Goal: Information Seeking & Learning: Understand process/instructions

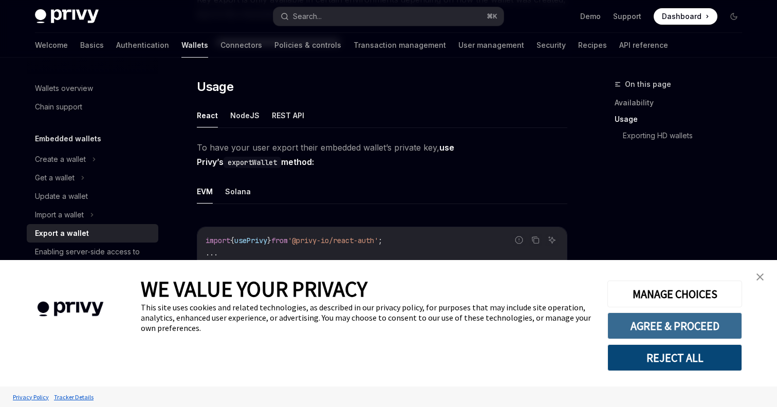
click at [661, 324] on button "AGREE & PROCEED" at bounding box center [674, 325] width 135 height 27
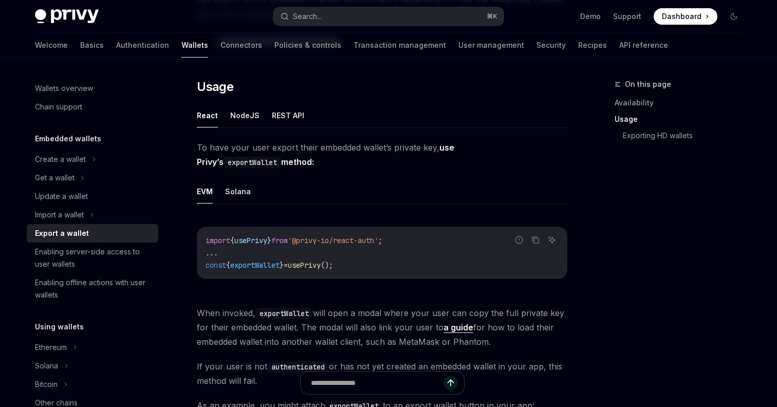
scroll to position [260, 0]
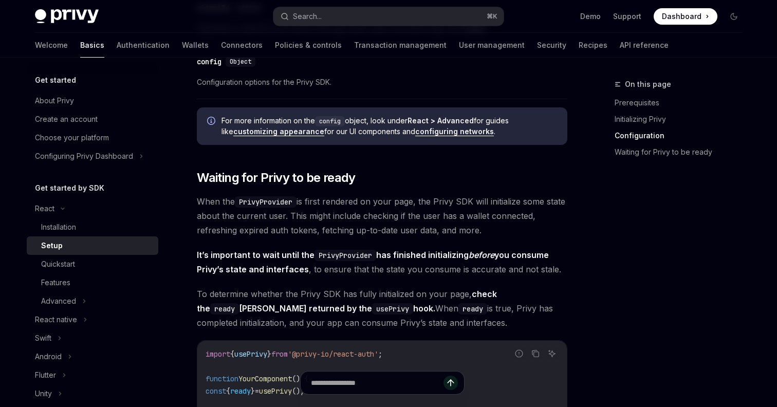
scroll to position [953, 0]
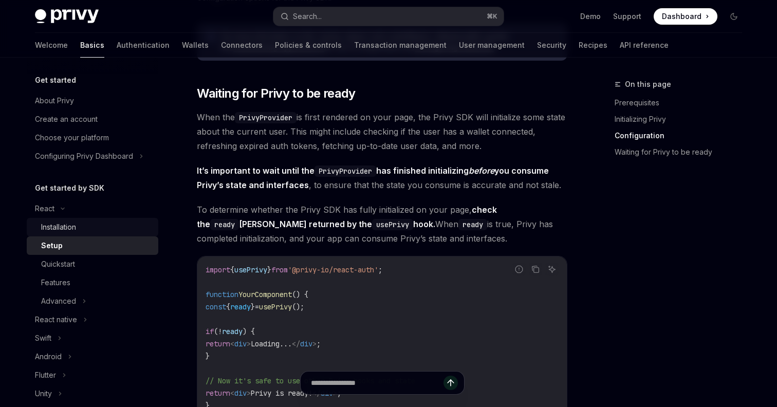
click at [65, 227] on div "Installation" at bounding box center [58, 227] width 35 height 12
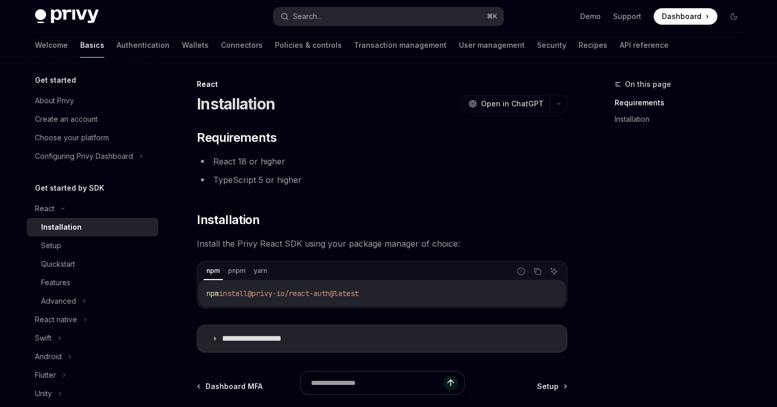
drag, startPoint x: 395, startPoint y: 297, endPoint x: 186, endPoint y: 296, distance: 209.1
click at [186, 296] on div "**********" at bounding box center [285, 298] width 567 height 440
copy span "npm install @privy-io/react-auth@latest"
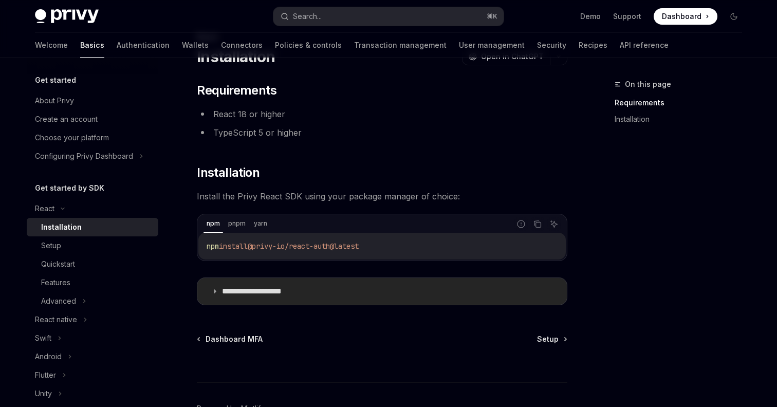
scroll to position [111, 0]
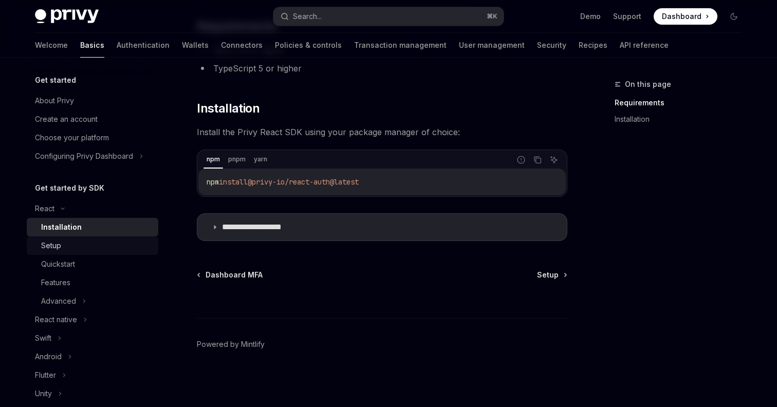
click at [66, 246] on div "Setup" at bounding box center [96, 245] width 111 height 12
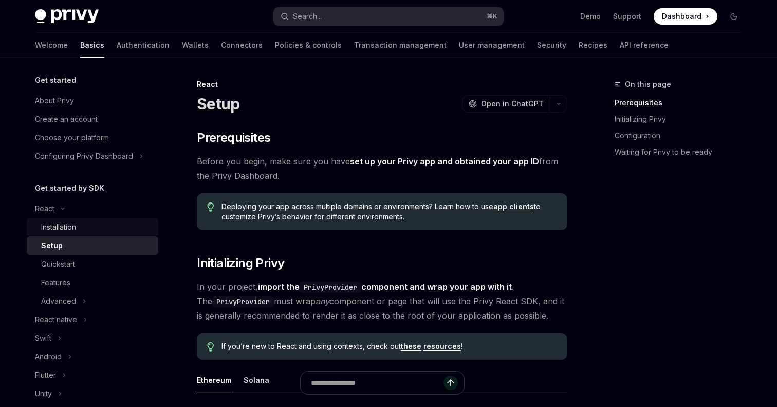
click at [67, 230] on div "Installation" at bounding box center [58, 227] width 35 height 12
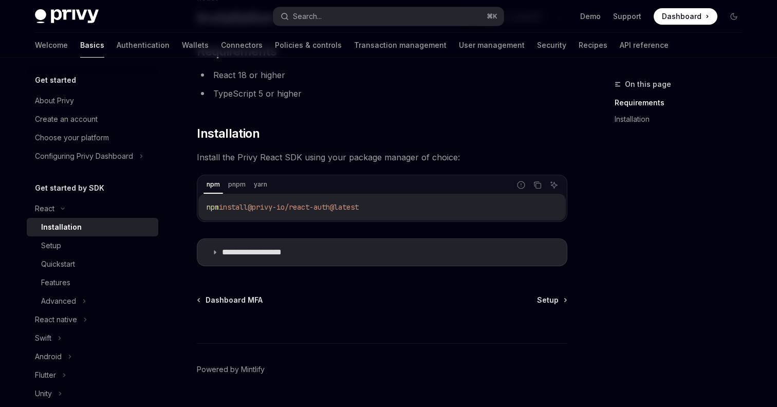
scroll to position [111, 0]
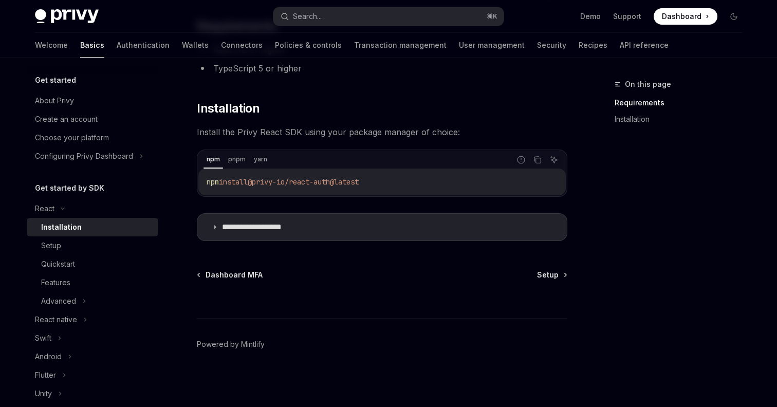
click at [568, 276] on div "**********" at bounding box center [285, 187] width 567 height 440
click at [551, 275] on span "Setup" at bounding box center [548, 275] width 22 height 10
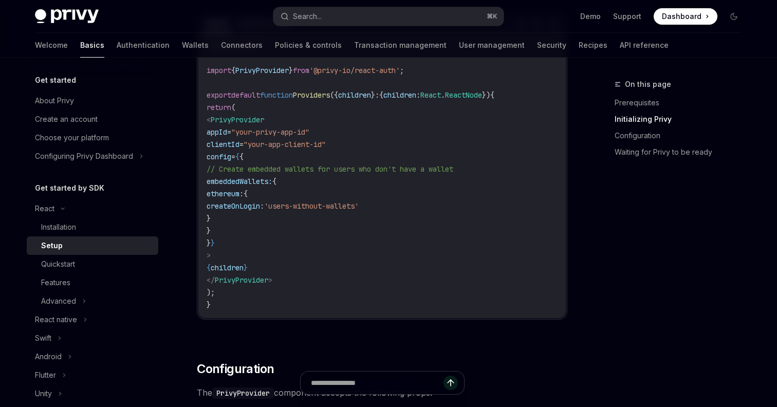
scroll to position [388, 0]
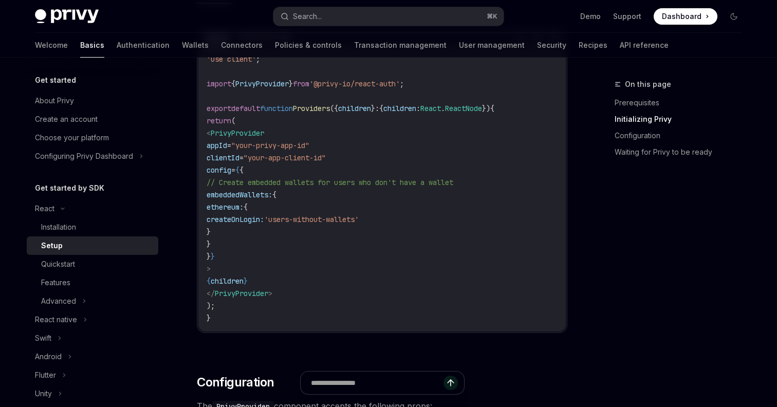
drag, startPoint x: 250, startPoint y: 265, endPoint x: 221, endPoint y: 135, distance: 133.2
click at [221, 134] on code "'use client' ; import { PrivyProvider } from '@privy-io/react-auth' ; export de…" at bounding box center [381, 188] width 351 height 271
copy code "< PrivyProvider appId = "your-privy-app-id" clientId = "your-app-client-id" con…"
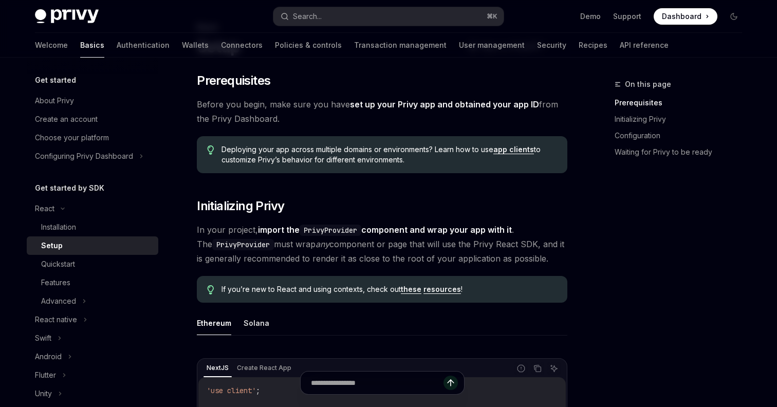
scroll to position [69, 0]
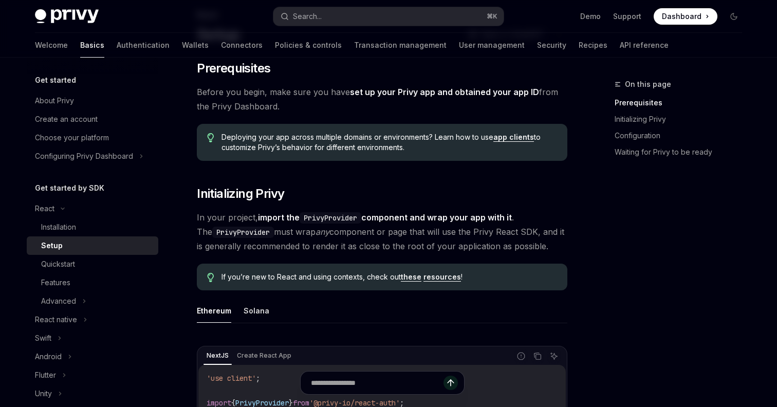
click at [430, 281] on link "resources" at bounding box center [441, 276] width 37 height 9
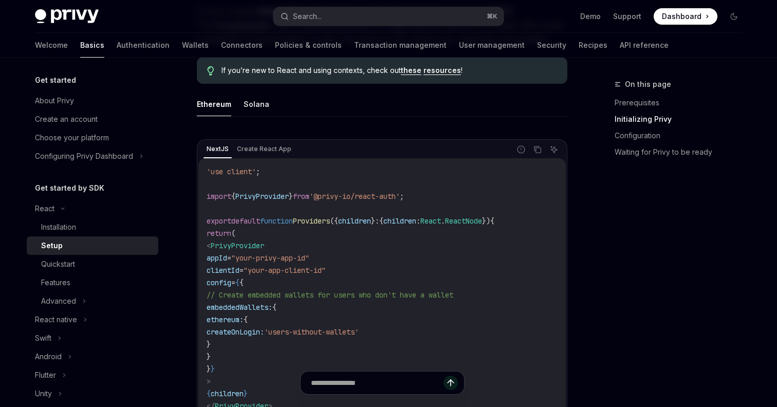
scroll to position [284, 0]
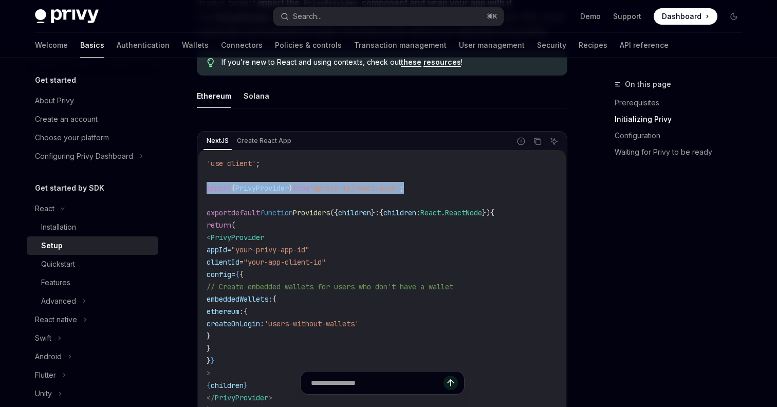
drag, startPoint x: 436, startPoint y: 193, endPoint x: 206, endPoint y: 193, distance: 230.1
click at [206, 193] on div "'use client' ; import { PrivyProvider } from '@privy-io/react-auth' ; export de…" at bounding box center [381, 293] width 367 height 286
copy span "import { PrivyProvider } from '@privy-io/react-auth' ;"
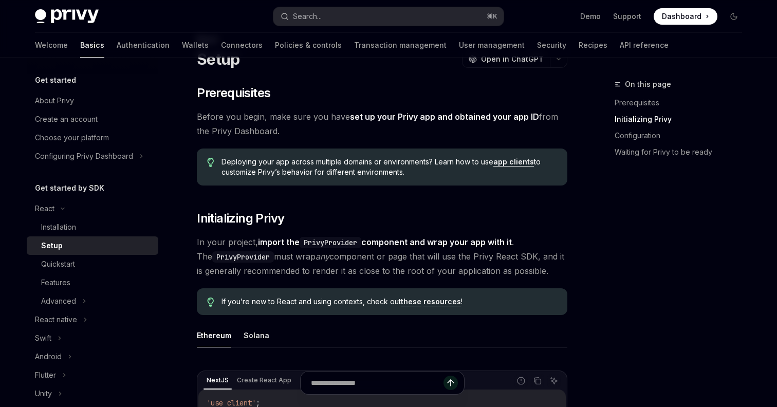
scroll to position [0, 0]
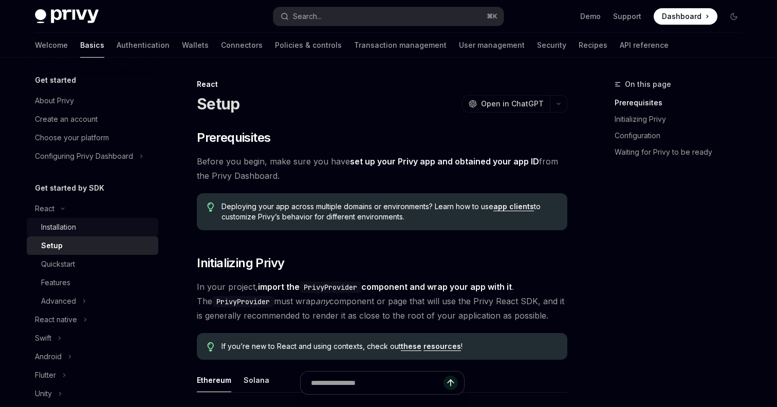
click at [75, 230] on div "Installation" at bounding box center [58, 227] width 35 height 12
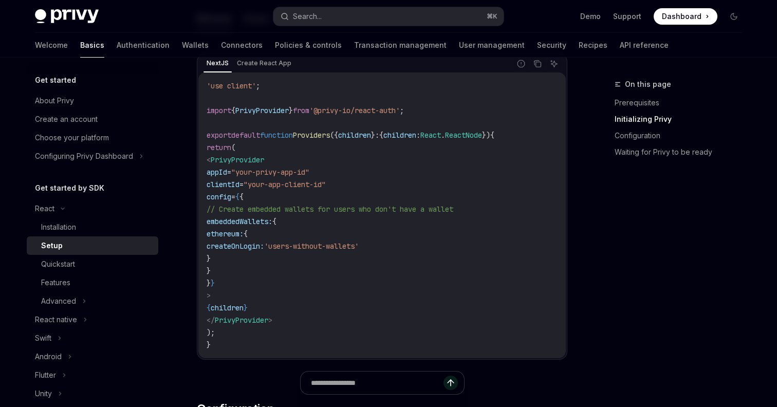
scroll to position [240, 0]
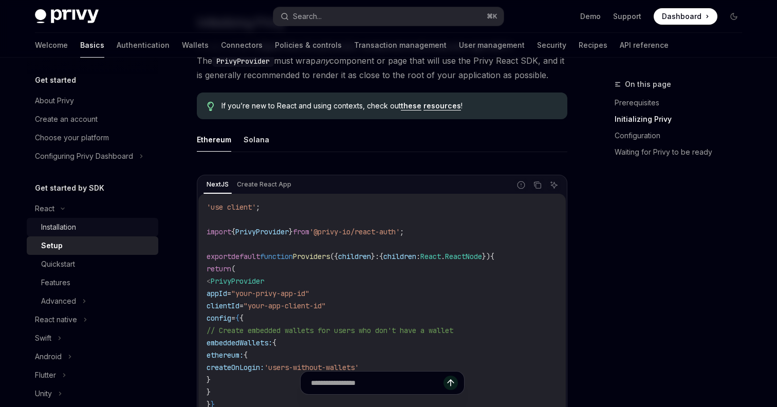
click at [93, 225] on div "Installation" at bounding box center [96, 227] width 111 height 12
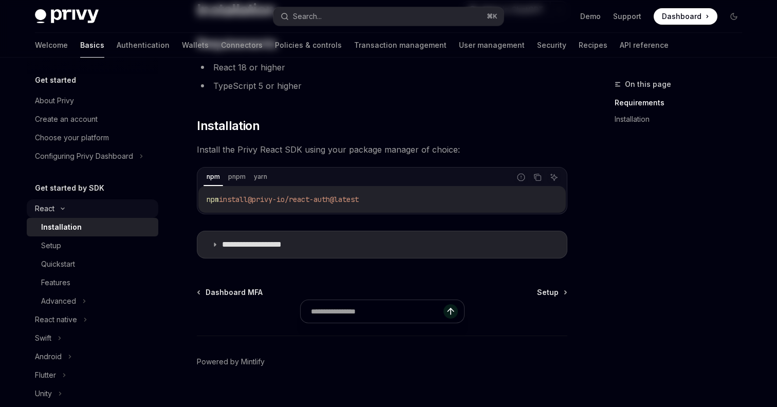
scroll to position [111, 0]
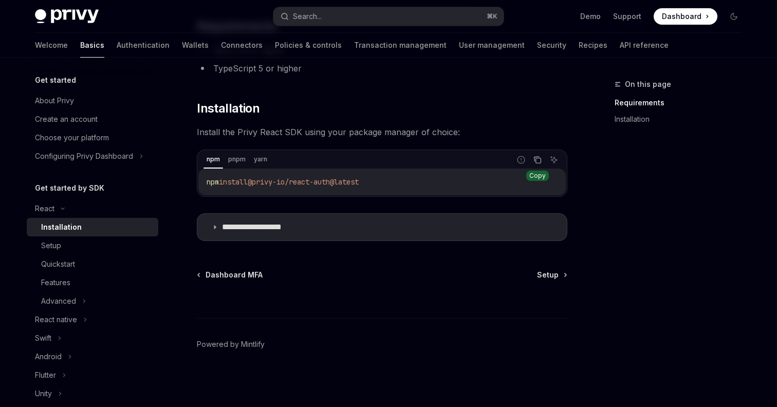
click at [536, 161] on icon "Copy the contents from the code block" at bounding box center [538, 160] width 5 height 5
click at [102, 241] on div "Setup" at bounding box center [96, 245] width 111 height 12
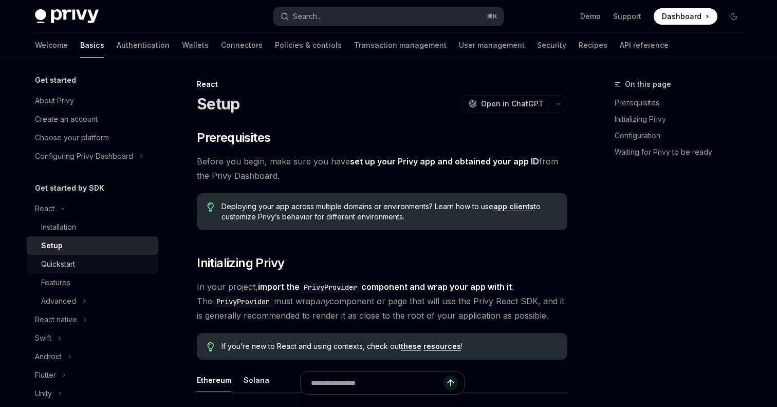
click at [68, 267] on div "Quickstart" at bounding box center [58, 264] width 34 height 12
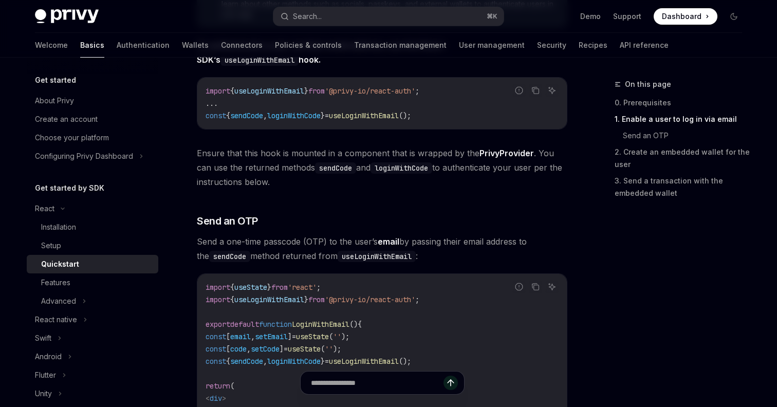
scroll to position [279, 0]
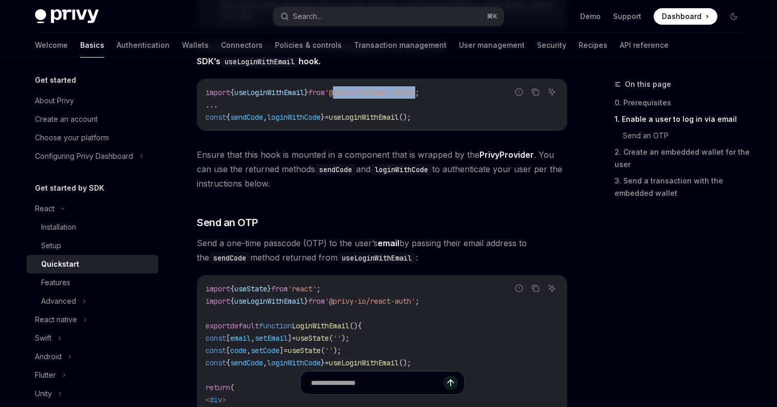
drag, startPoint x: 349, startPoint y: 92, endPoint x: 434, endPoint y: 93, distance: 84.8
click at [415, 93] on span "'@privy-io/react-auth'" at bounding box center [370, 92] width 90 height 9
copy span "@privy-io/react-auth"
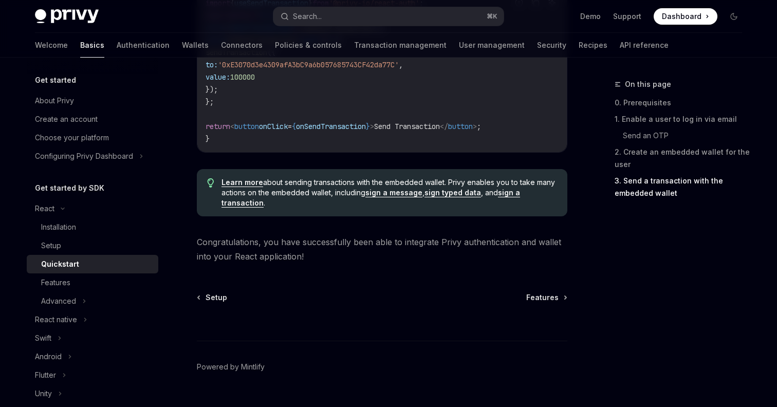
scroll to position [1097, 0]
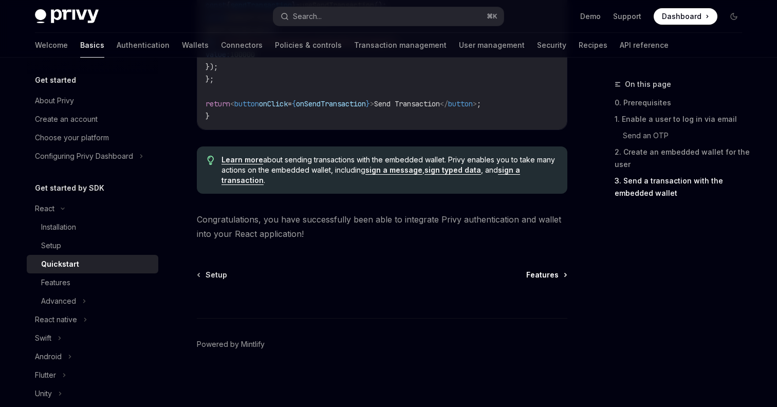
click at [548, 271] on span "Features" at bounding box center [542, 275] width 32 height 10
type textarea "*"
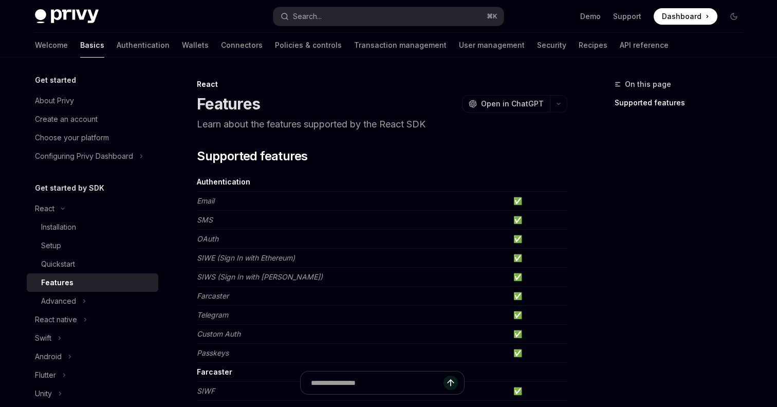
scroll to position [26, 0]
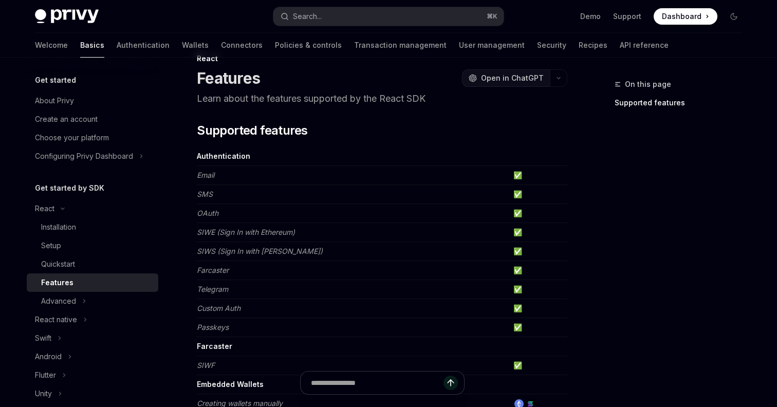
click at [495, 80] on span "Open in ChatGPT" at bounding box center [512, 78] width 63 height 10
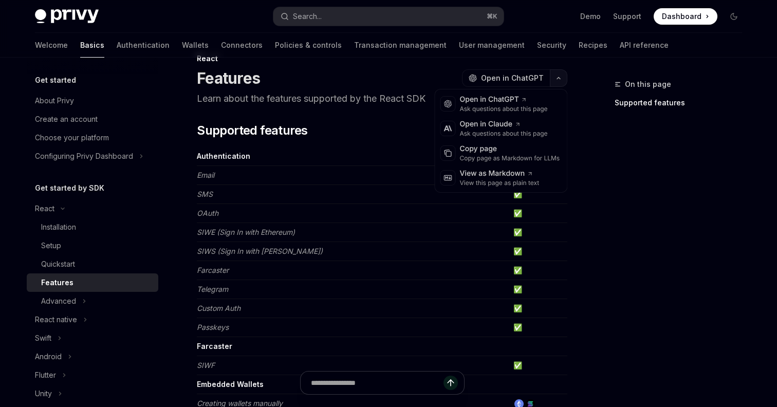
click at [564, 82] on button "button" at bounding box center [558, 77] width 17 height 17
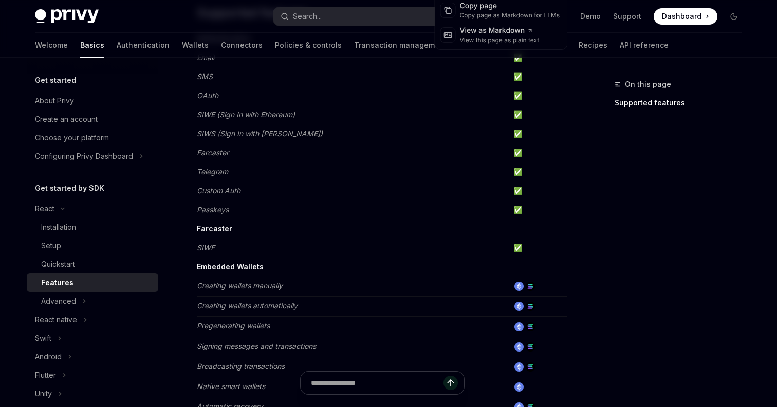
scroll to position [168, 0]
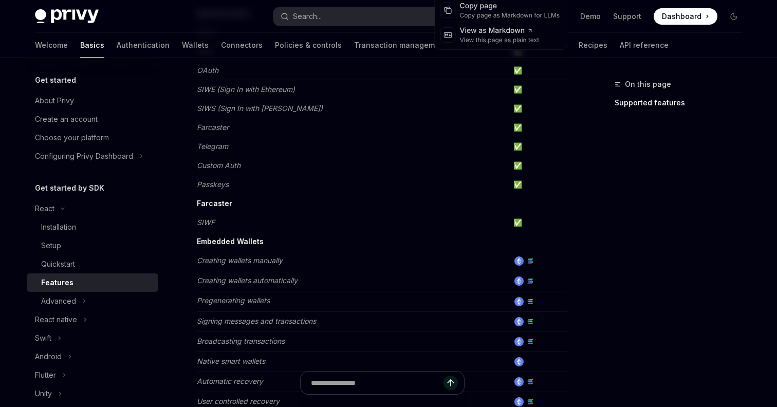
click at [576, 298] on div "On this page Supported features React Features OpenAI Open in ChatGPT Learn abo…" at bounding box center [388, 413] width 723 height 1049
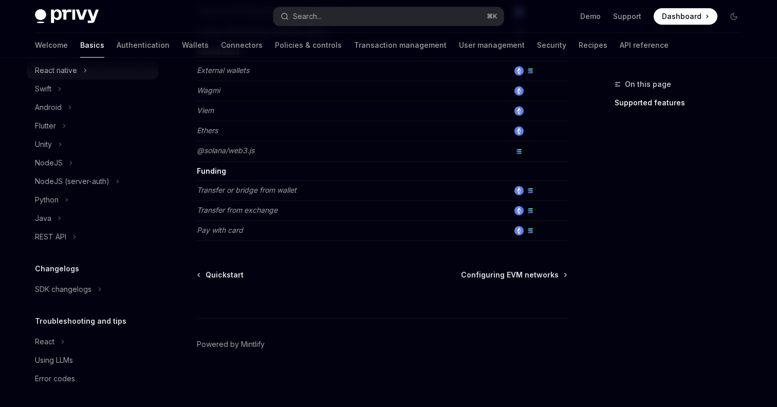
scroll to position [251, 0]
click at [69, 292] on div "SDK changelogs" at bounding box center [63, 287] width 57 height 12
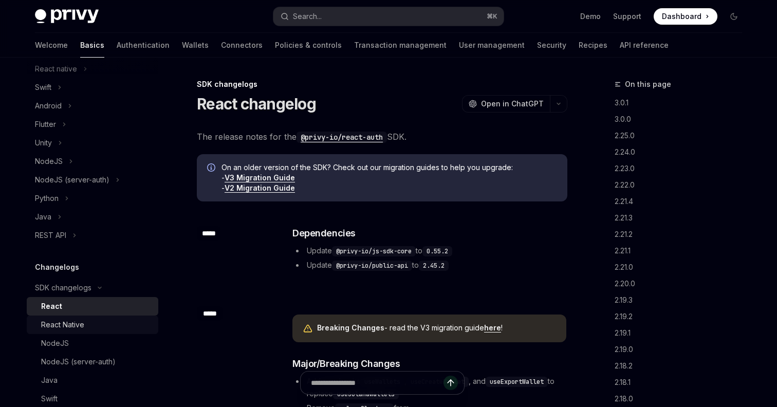
scroll to position [348, 0]
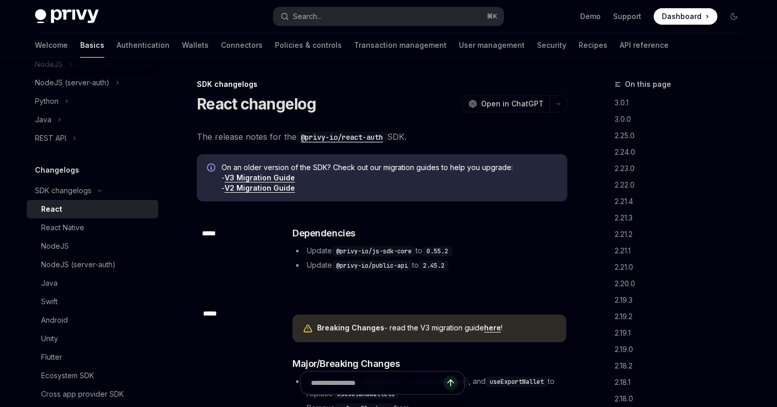
click at [63, 205] on div "React" at bounding box center [96, 209] width 111 height 12
click at [62, 208] on div "React" at bounding box center [96, 209] width 111 height 12
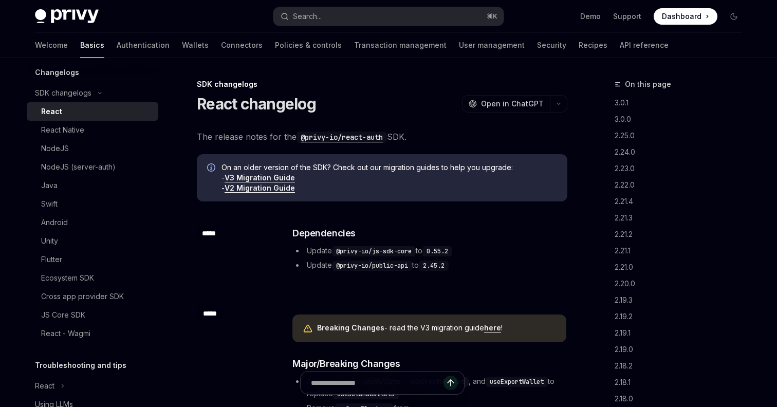
scroll to position [69, 0]
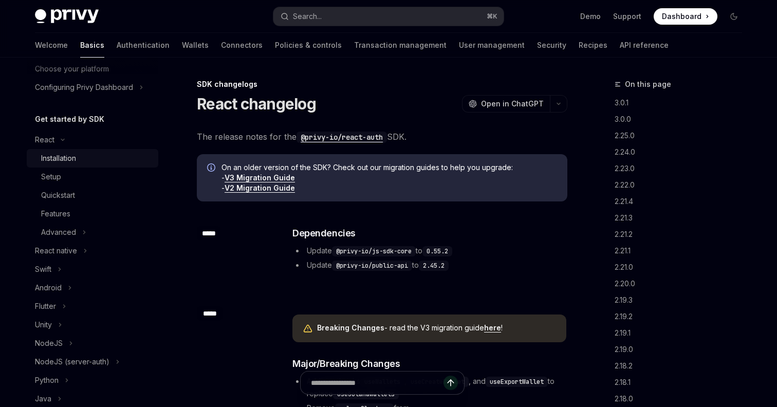
click at [68, 160] on div "Installation" at bounding box center [58, 158] width 35 height 12
type textarea "*"
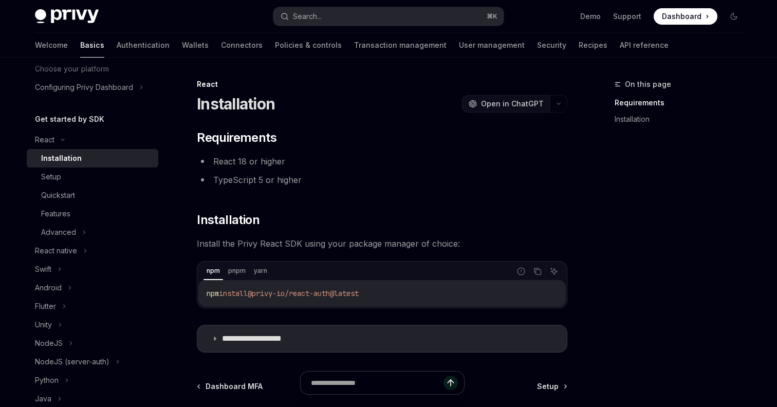
click at [529, 105] on span "Open in ChatGPT" at bounding box center [512, 104] width 63 height 10
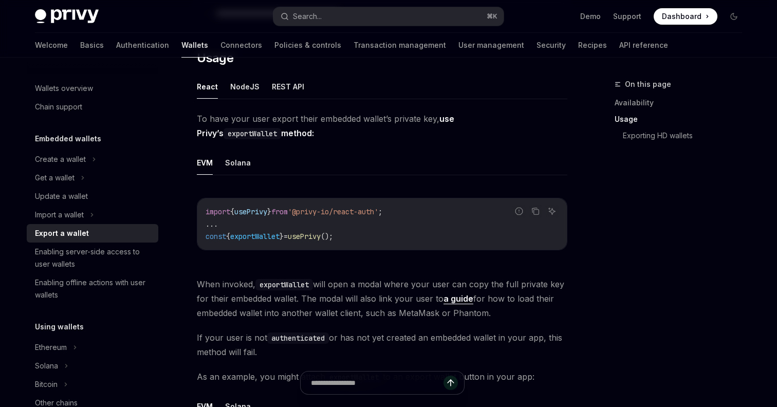
scroll to position [261, 0]
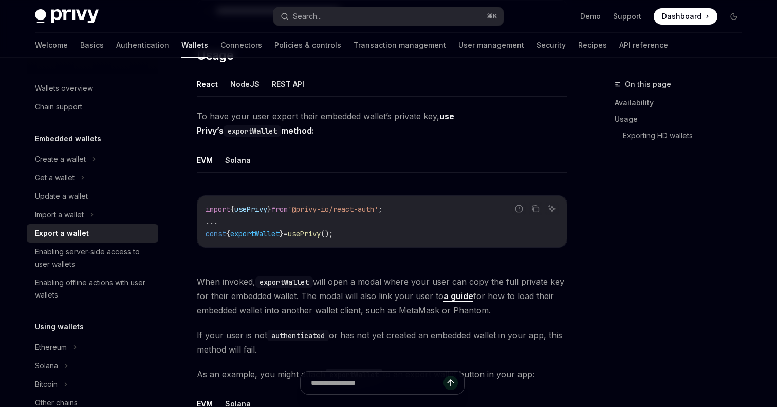
click at [266, 230] on span "exportWallet" at bounding box center [254, 233] width 49 height 9
copy span "exportWallet"
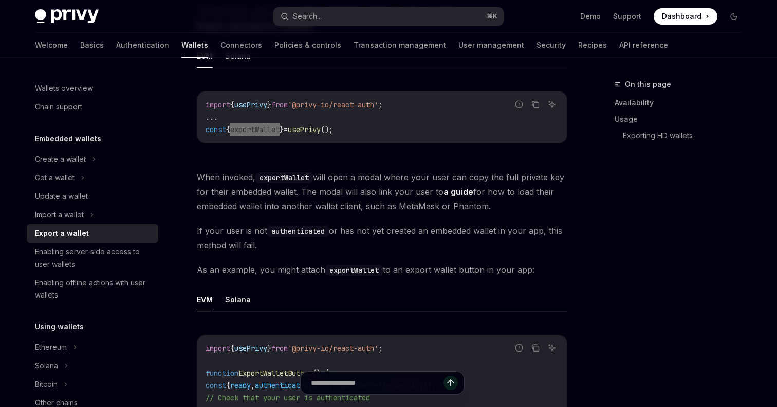
scroll to position [382, 0]
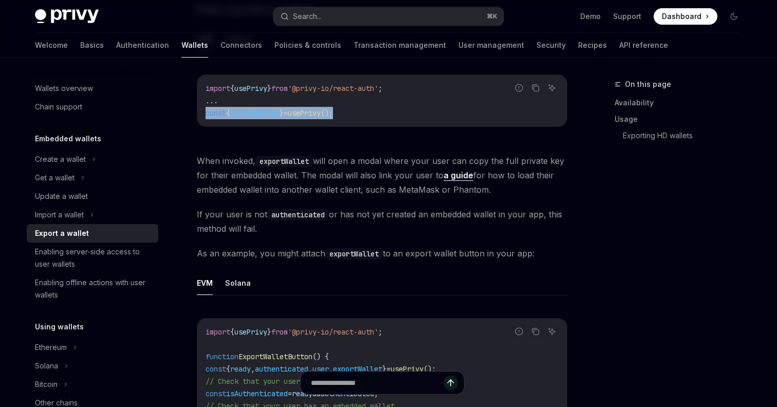
drag, startPoint x: 349, startPoint y: 114, endPoint x: 201, endPoint y: 114, distance: 147.4
click at [201, 114] on div "import { usePrivy } from '@privy-io/react-auth' ; ... const { exportWallet } = …" at bounding box center [381, 100] width 369 height 51
click at [267, 113] on span "exportWallet" at bounding box center [254, 112] width 49 height 9
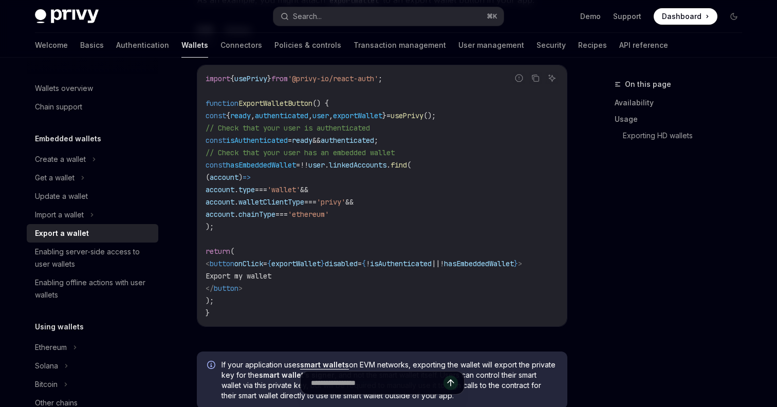
scroll to position [635, 0]
drag, startPoint x: 274, startPoint y: 291, endPoint x: 222, endPoint y: 264, distance: 58.8
click at [222, 264] on code "import { usePrivy } from '@privy-io/react-auth' ; function ExportWalletButton (…" at bounding box center [381, 195] width 353 height 247
copy code "< button onClick = { exportWallet } disabled = { ! isAuthenticated || ! hasEmbe…"
drag, startPoint x: 239, startPoint y: 229, endPoint x: 201, endPoint y: 168, distance: 71.3
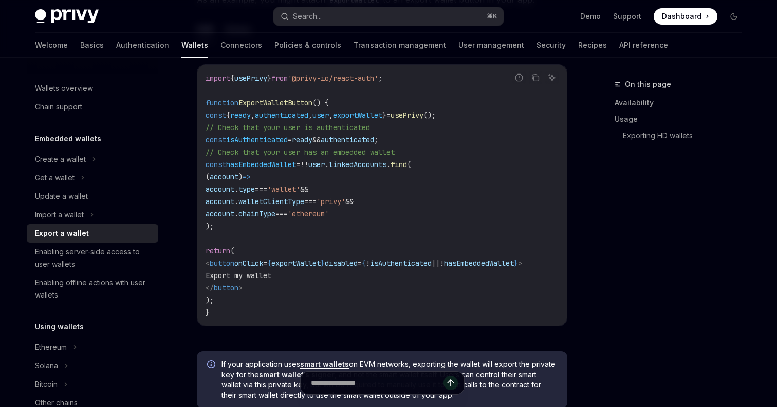
click at [201, 168] on div "import { usePrivy } from '@privy-io/react-auth' ; function ExportWalletButton (…" at bounding box center [381, 195] width 369 height 261
click at [349, 254] on code "import { usePrivy } from '@privy-io/react-auth' ; function ExportWalletButton (…" at bounding box center [381, 195] width 353 height 247
drag, startPoint x: 233, startPoint y: 274, endPoint x: 347, endPoint y: 274, distance: 114.0
click at [347, 274] on code "import { usePrivy } from '@privy-io/react-auth' ; function ExportWalletButton (…" at bounding box center [381, 195] width 353 height 247
copy span "Export my wallet"
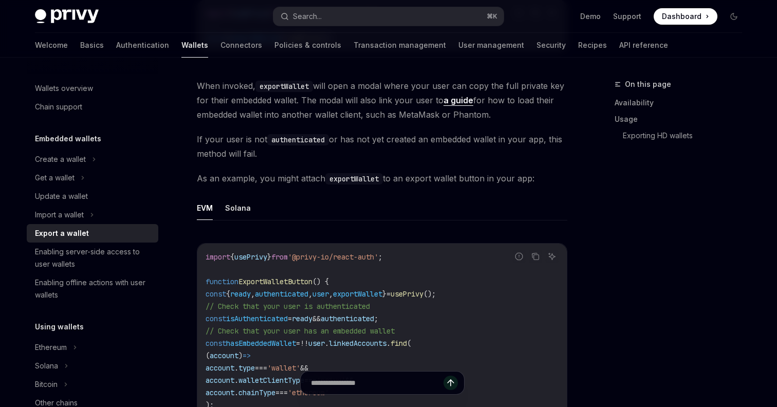
scroll to position [455, 0]
click at [457, 101] on link "a guide" at bounding box center [458, 102] width 30 height 11
click at [473, 135] on span "If your user is not authenticated or has not yet created an embedded wallet in …" at bounding box center [382, 148] width 370 height 29
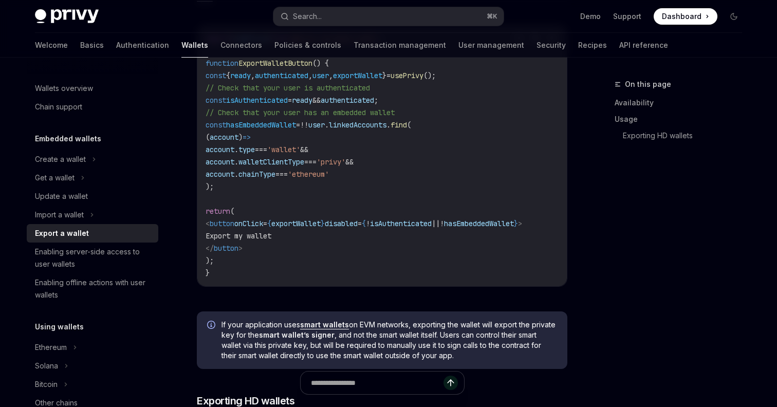
scroll to position [741, 0]
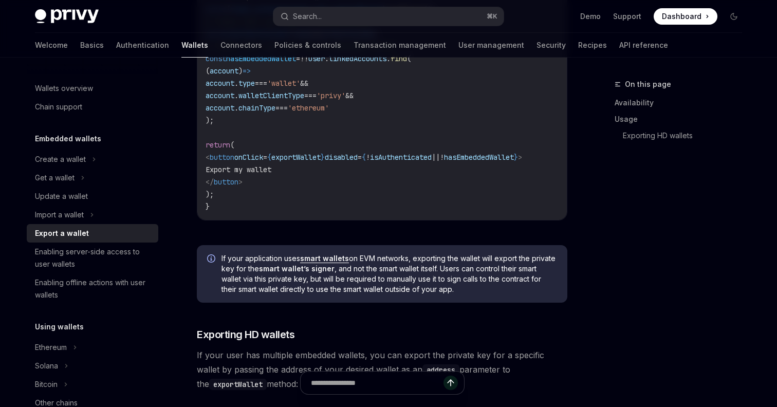
click at [334, 262] on link "smart wallets" at bounding box center [324, 258] width 49 height 9
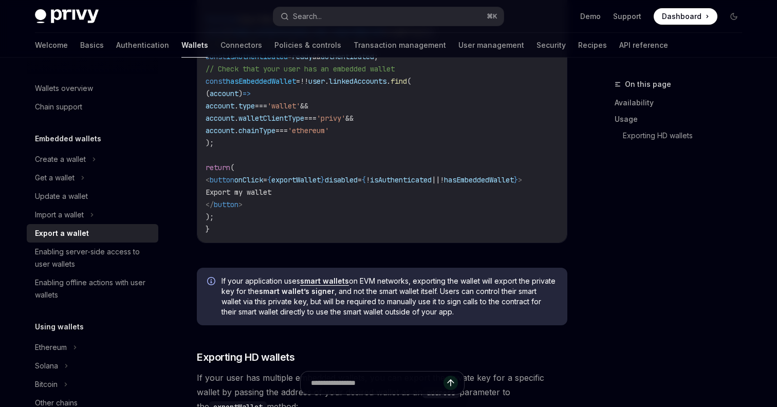
scroll to position [698, 0]
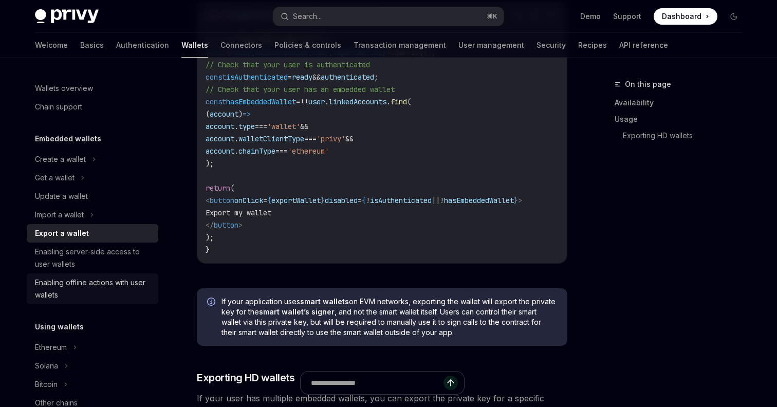
click at [76, 291] on div "Enabling offline actions with user wallets" at bounding box center [93, 288] width 117 height 25
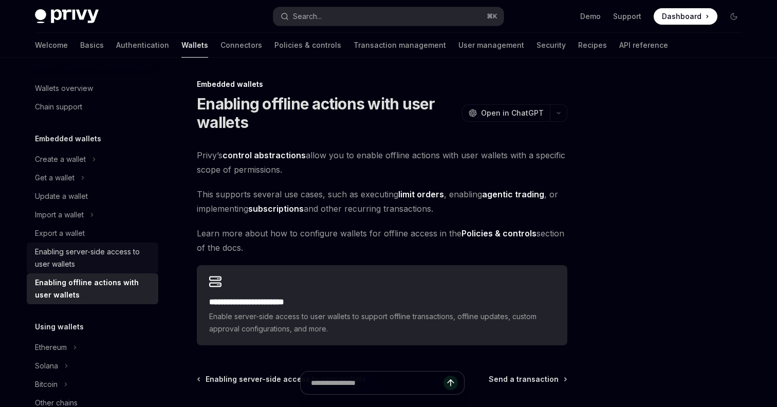
click at [108, 260] on div "Enabling server-side access to user wallets" at bounding box center [93, 258] width 117 height 25
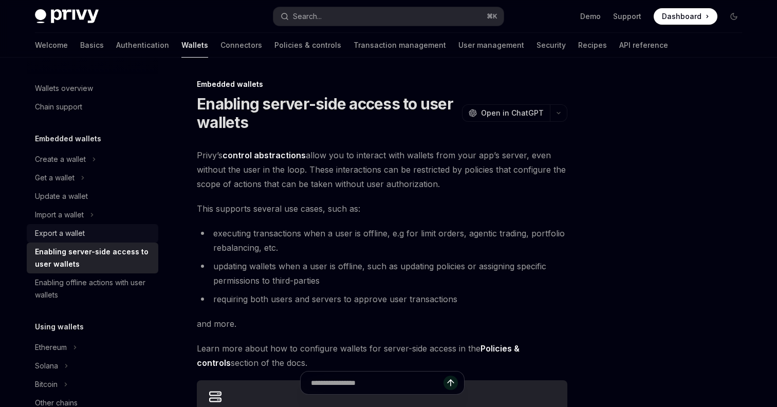
click at [97, 235] on div "Export a wallet" at bounding box center [93, 233] width 117 height 12
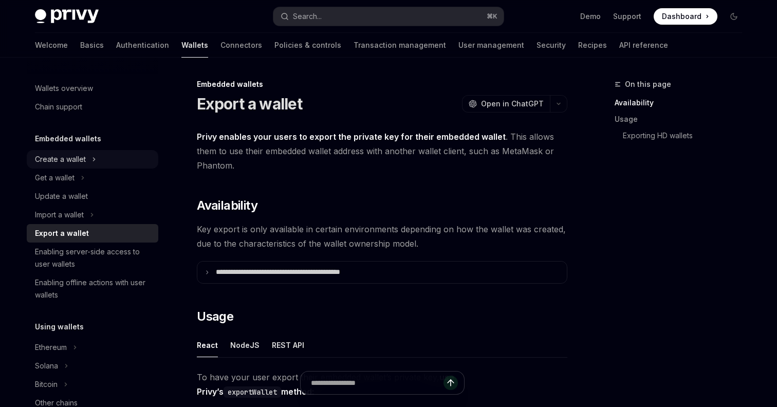
click at [56, 163] on div "Create a wallet" at bounding box center [60, 159] width 51 height 12
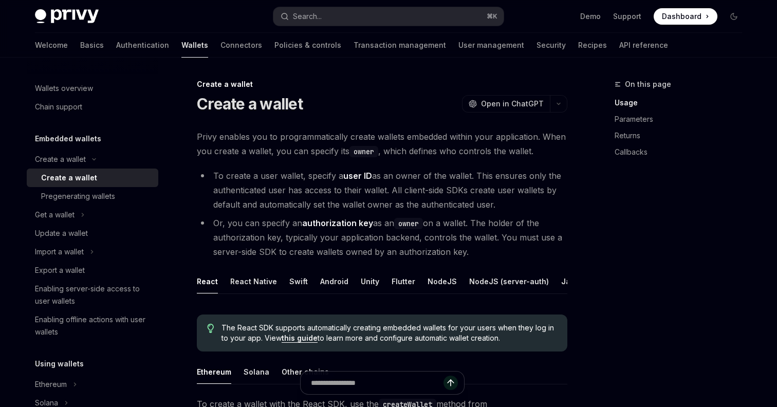
click at [81, 181] on div "Create a wallet" at bounding box center [69, 178] width 56 height 12
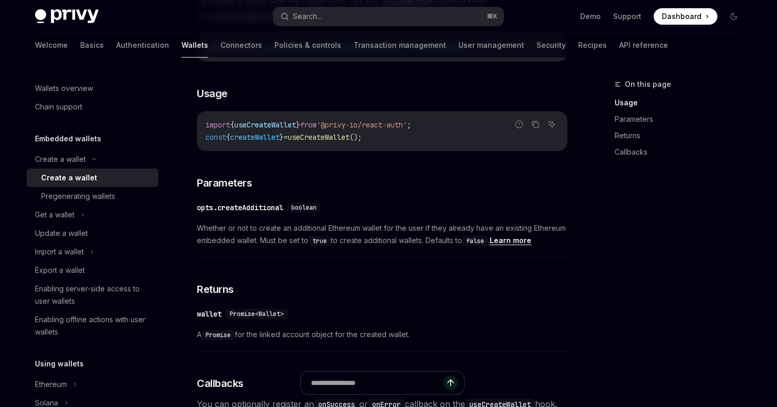
scroll to position [416, 0]
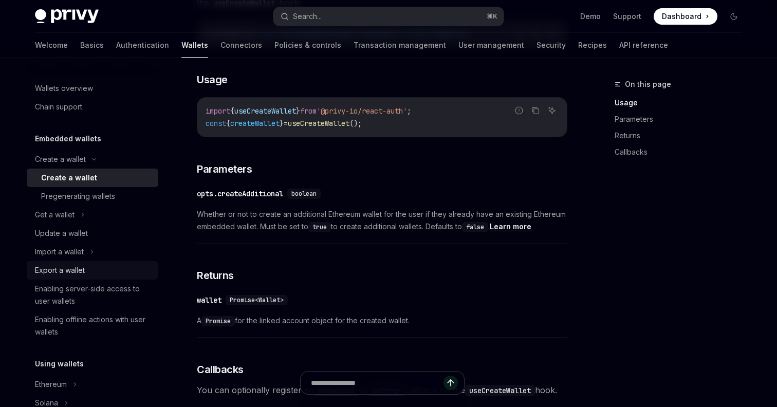
click at [77, 267] on div "Export a wallet" at bounding box center [60, 270] width 50 height 12
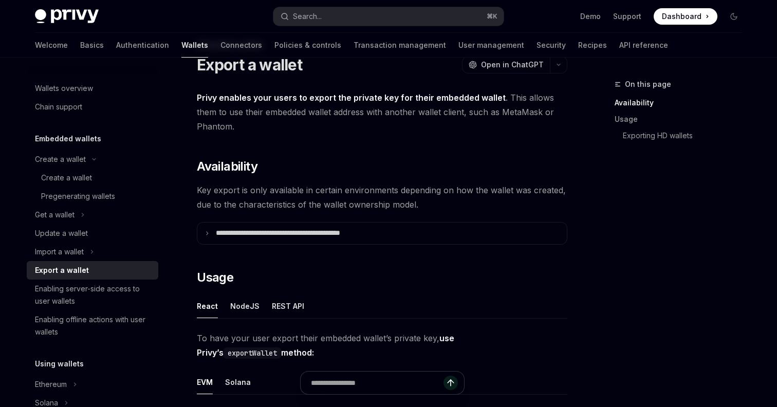
scroll to position [40, 0]
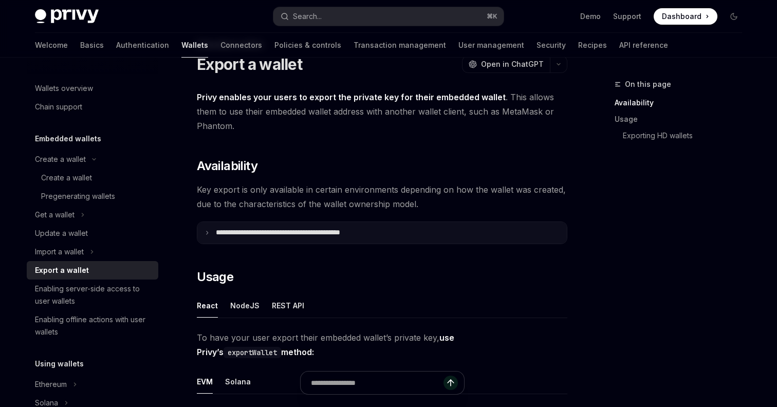
click at [269, 235] on p "**********" at bounding box center [301, 232] width 170 height 9
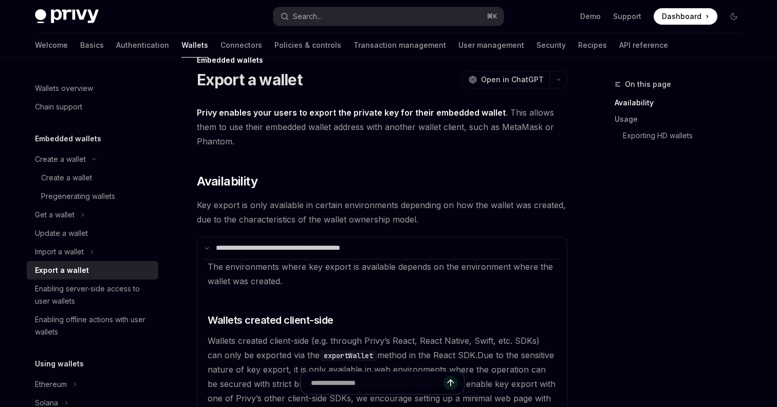
scroll to position [0, 0]
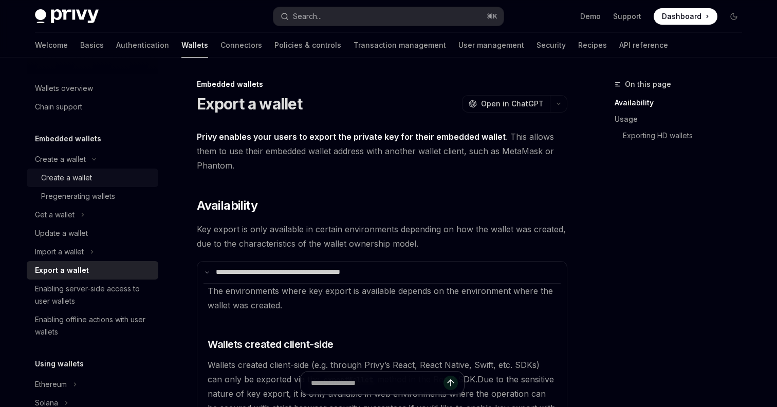
click at [92, 174] on div "Create a wallet" at bounding box center [96, 178] width 111 height 12
type textarea "*"
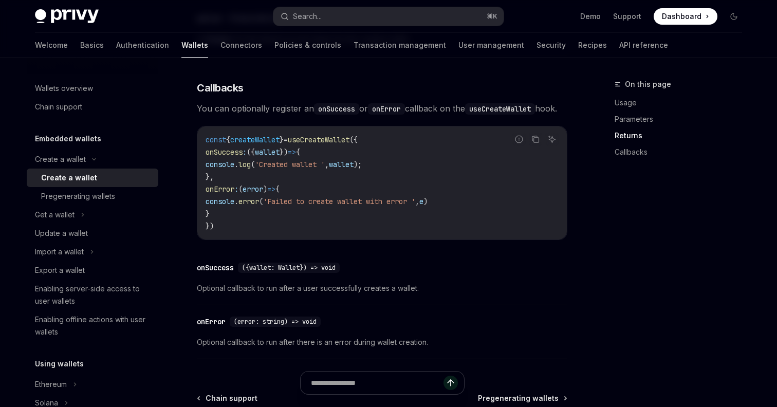
scroll to position [756, 0]
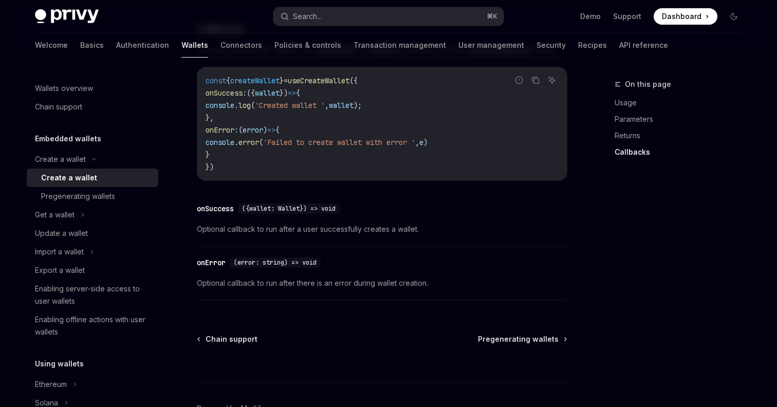
click at [259, 85] on span "createWallet" at bounding box center [254, 80] width 49 height 9
copy span "createWallet"
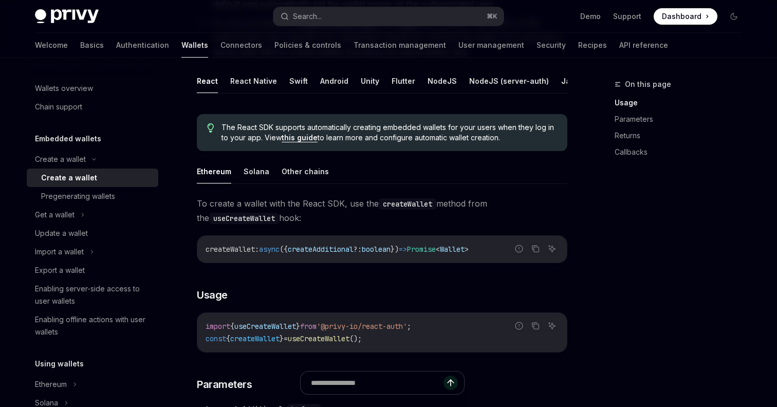
click at [331, 221] on span "To create a wallet with the React SDK, use the createWallet method from the use…" at bounding box center [382, 210] width 370 height 29
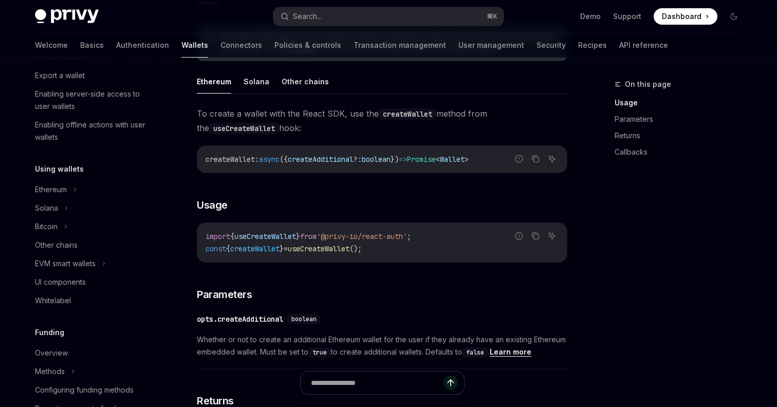
scroll to position [202, 0]
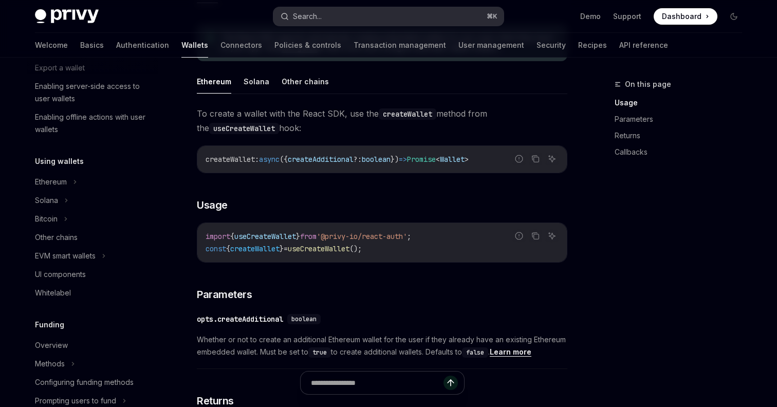
click at [401, 18] on button "Search... ⌘ K" at bounding box center [388, 16] width 230 height 18
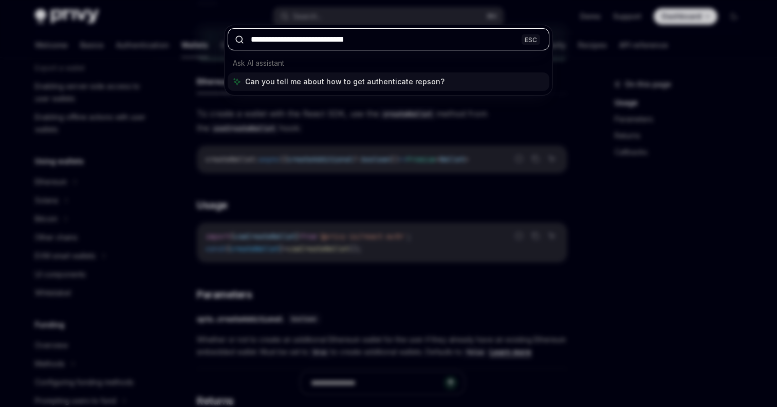
type input "**********"
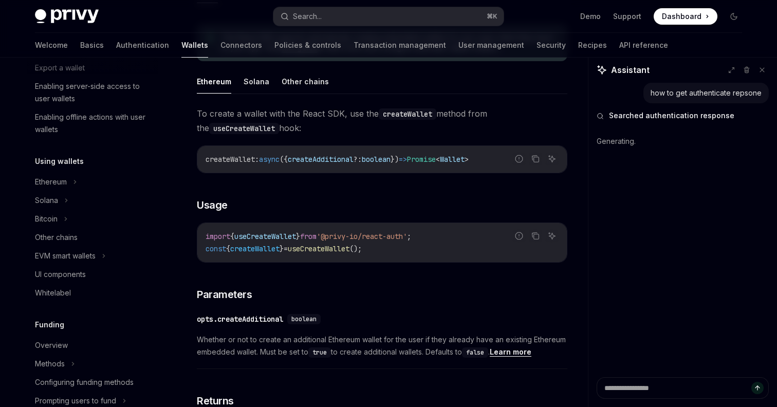
type textarea "*"
click at [648, 382] on textarea at bounding box center [682, 388] width 172 height 22
type textarea "*"
type textarea "**"
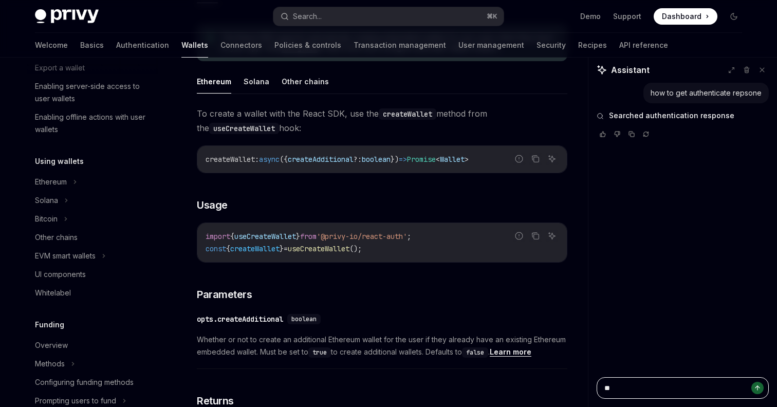
type textarea "*"
type textarea "***"
type textarea "*"
type textarea "****"
type textarea "*"
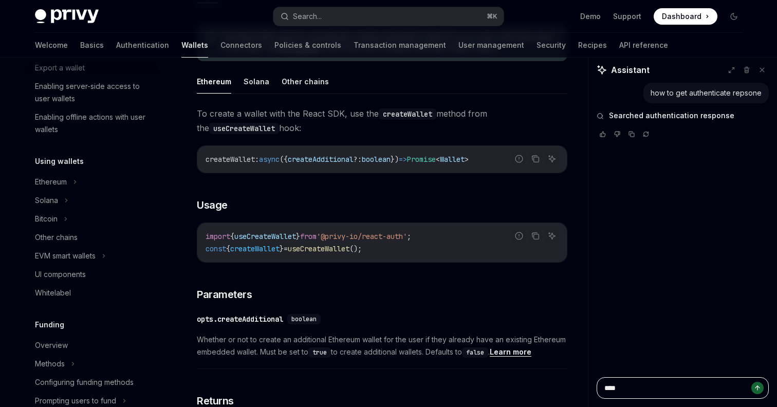
type textarea "*****"
type textarea "*"
type textarea "******"
type textarea "*"
type textarea "*******"
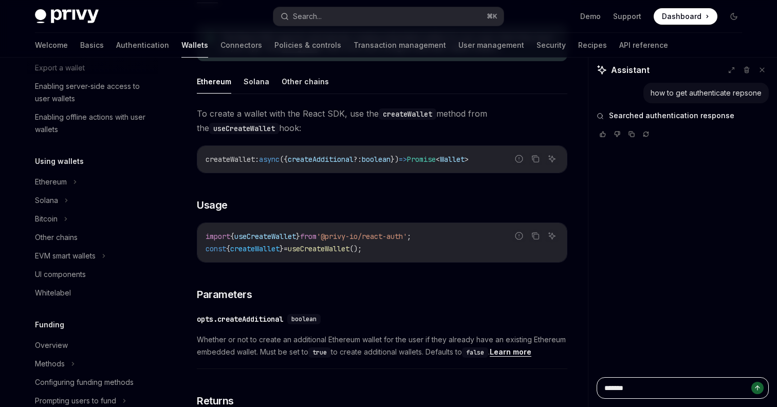
type textarea "*"
type textarea "********"
type textarea "*"
type textarea "*********"
type textarea "*"
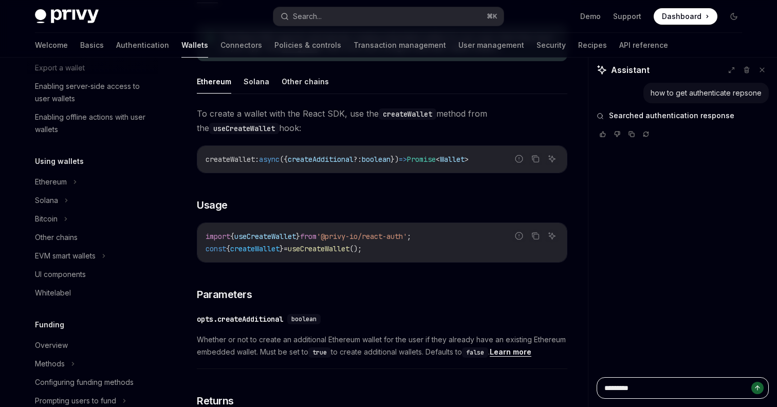
type textarea "**********"
type textarea "*"
type textarea "**********"
type textarea "*"
type textarea "**********"
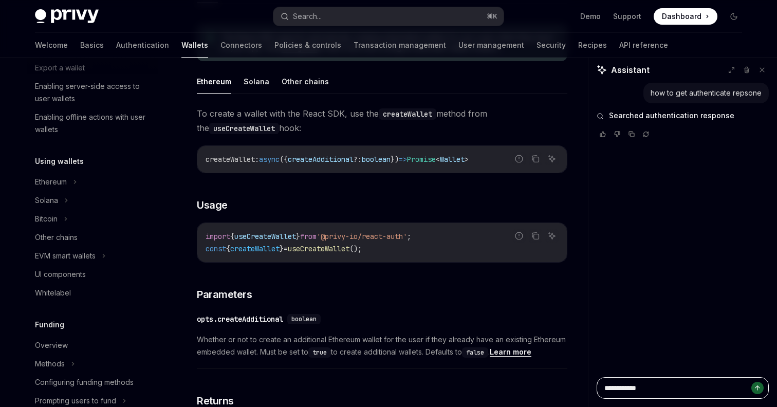
type textarea "*"
type textarea "**********"
type textarea "*"
type textarea "**********"
type textarea "*"
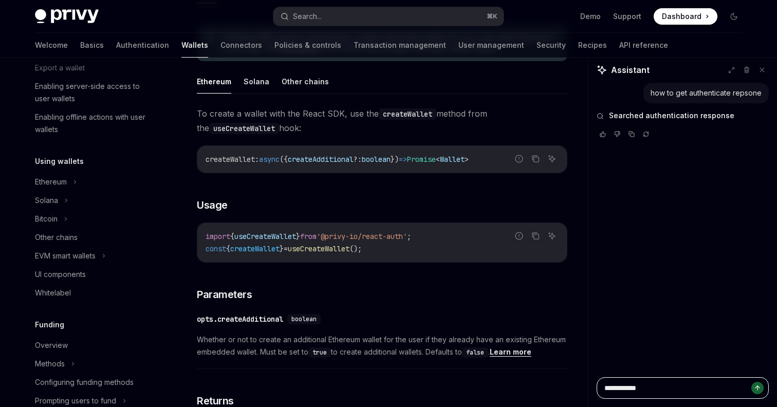
type textarea "**********"
type textarea "*"
type textarea "**********"
type textarea "*"
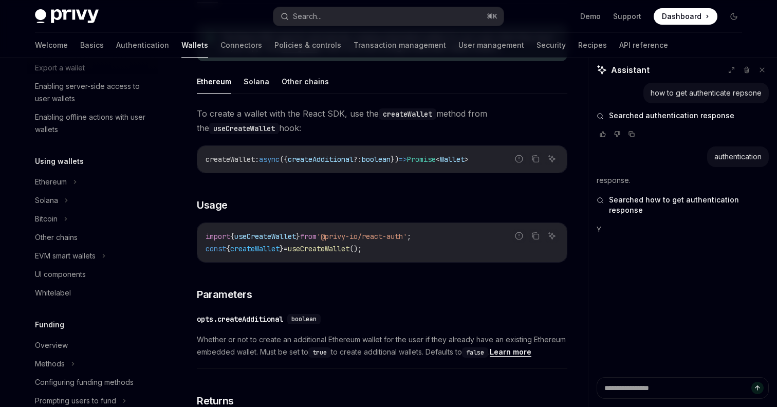
type textarea "*"
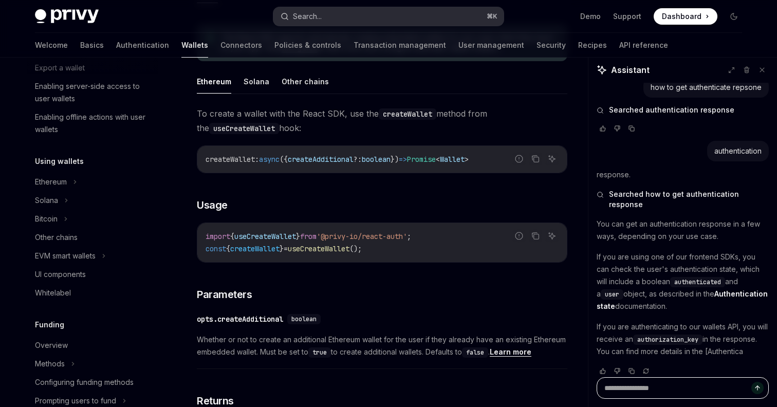
scroll to position [18, 0]
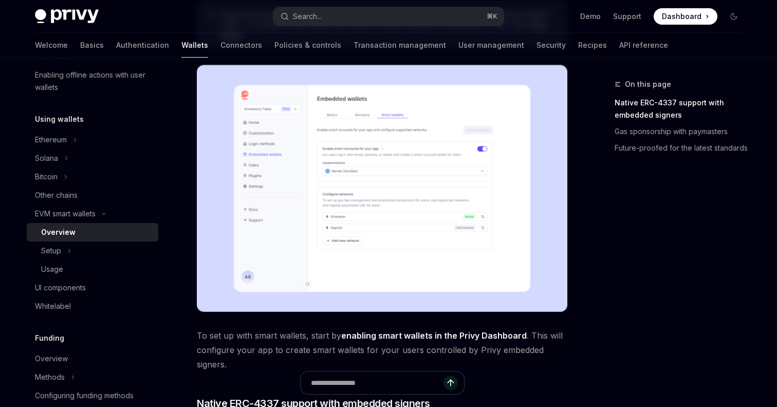
scroll to position [358, 0]
